Goal: Information Seeking & Learning: Learn about a topic

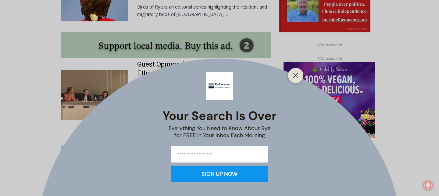
scroll to position [524, 0]
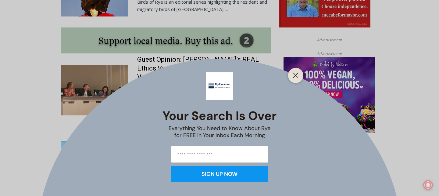
click at [300, 75] on div at bounding box center [295, 75] width 15 height 15
click at [293, 74] on icon "Close" at bounding box center [295, 74] width 5 height 5
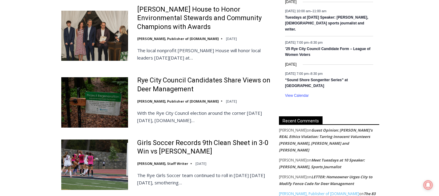
scroll to position [1018, 0]
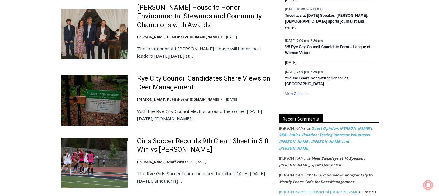
click at [319, 131] on link "Guest Opinion: [PERSON_NAME]’s REAL Ethics Violation: Tarring Innocent Voluntee…" at bounding box center [326, 137] width 94 height 25
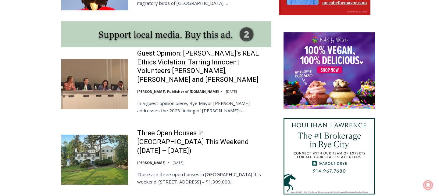
scroll to position [531, 0]
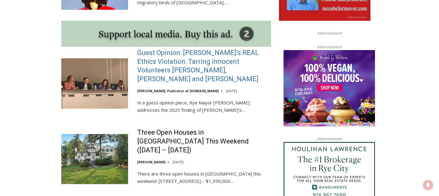
click at [184, 65] on link "Guest Opinion: [PERSON_NAME]’s REAL Ethics Violation: Tarring Innocent Voluntee…" at bounding box center [204, 65] width 134 height 35
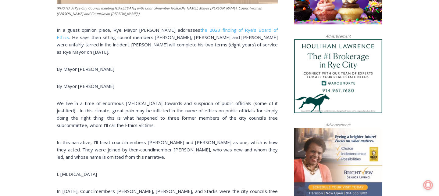
scroll to position [466, 0]
